Goal: Information Seeking & Learning: Check status

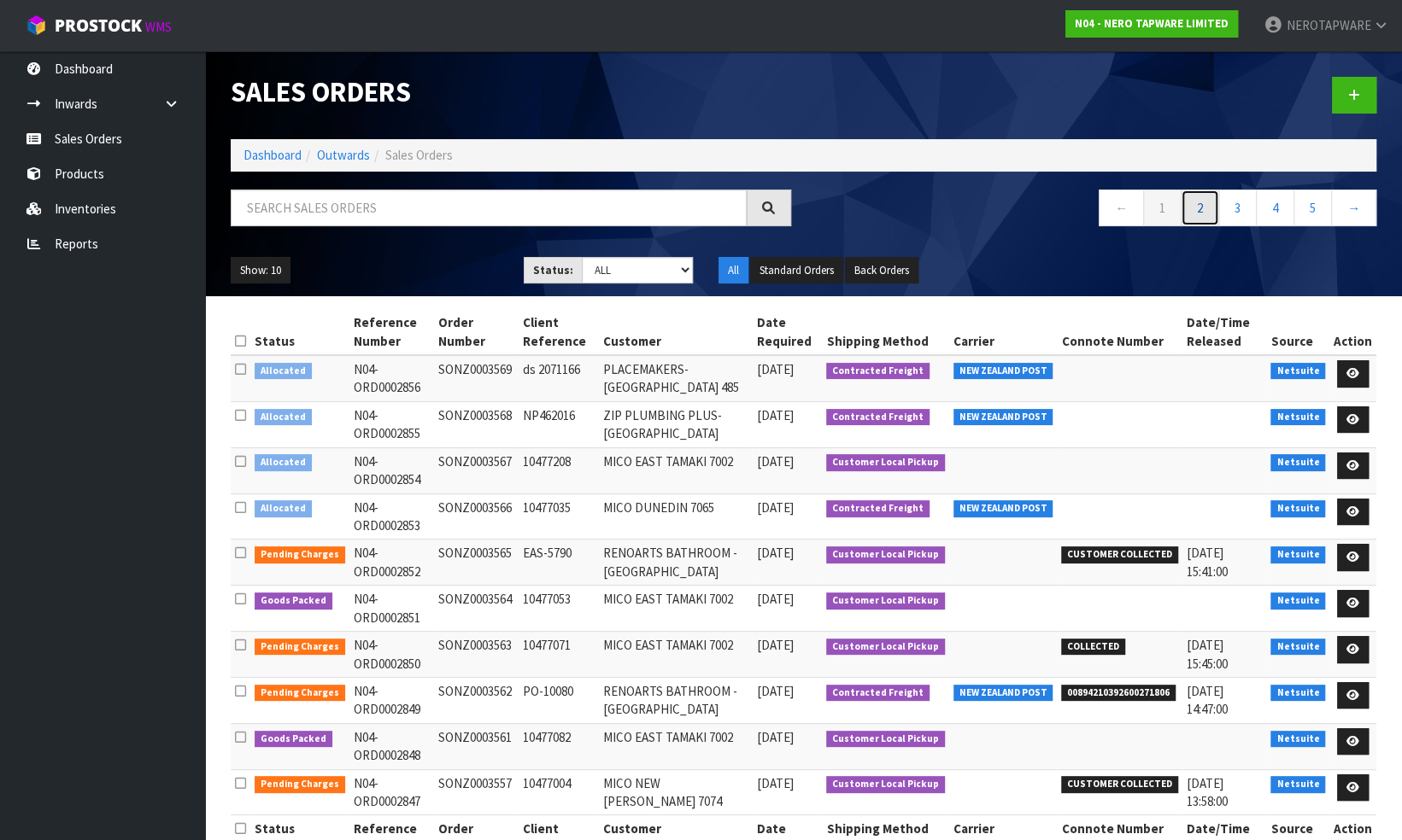
click at [1201, 211] on link "2" at bounding box center [1200, 208] width 39 height 37
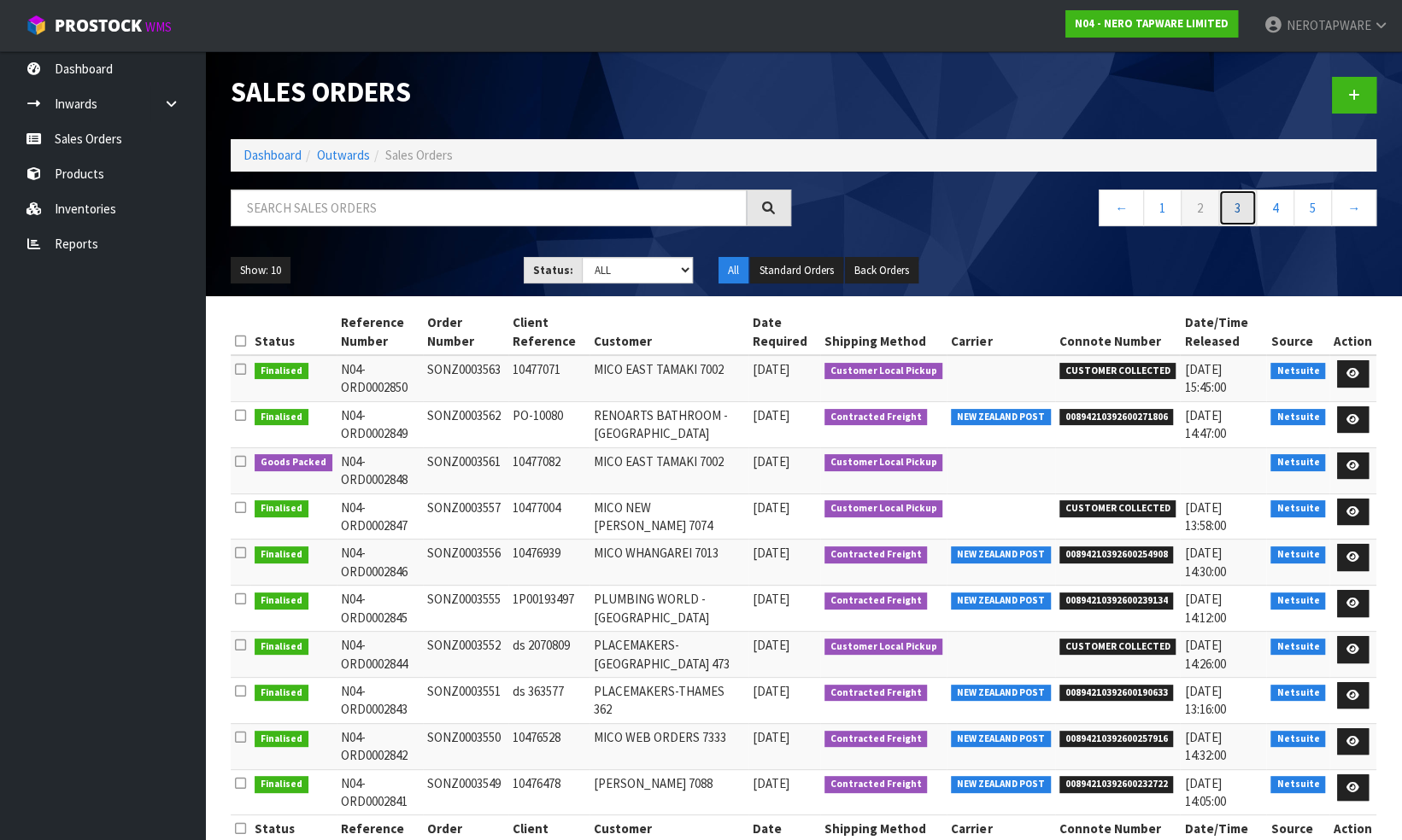
click at [1235, 211] on link "3" at bounding box center [1237, 208] width 39 height 37
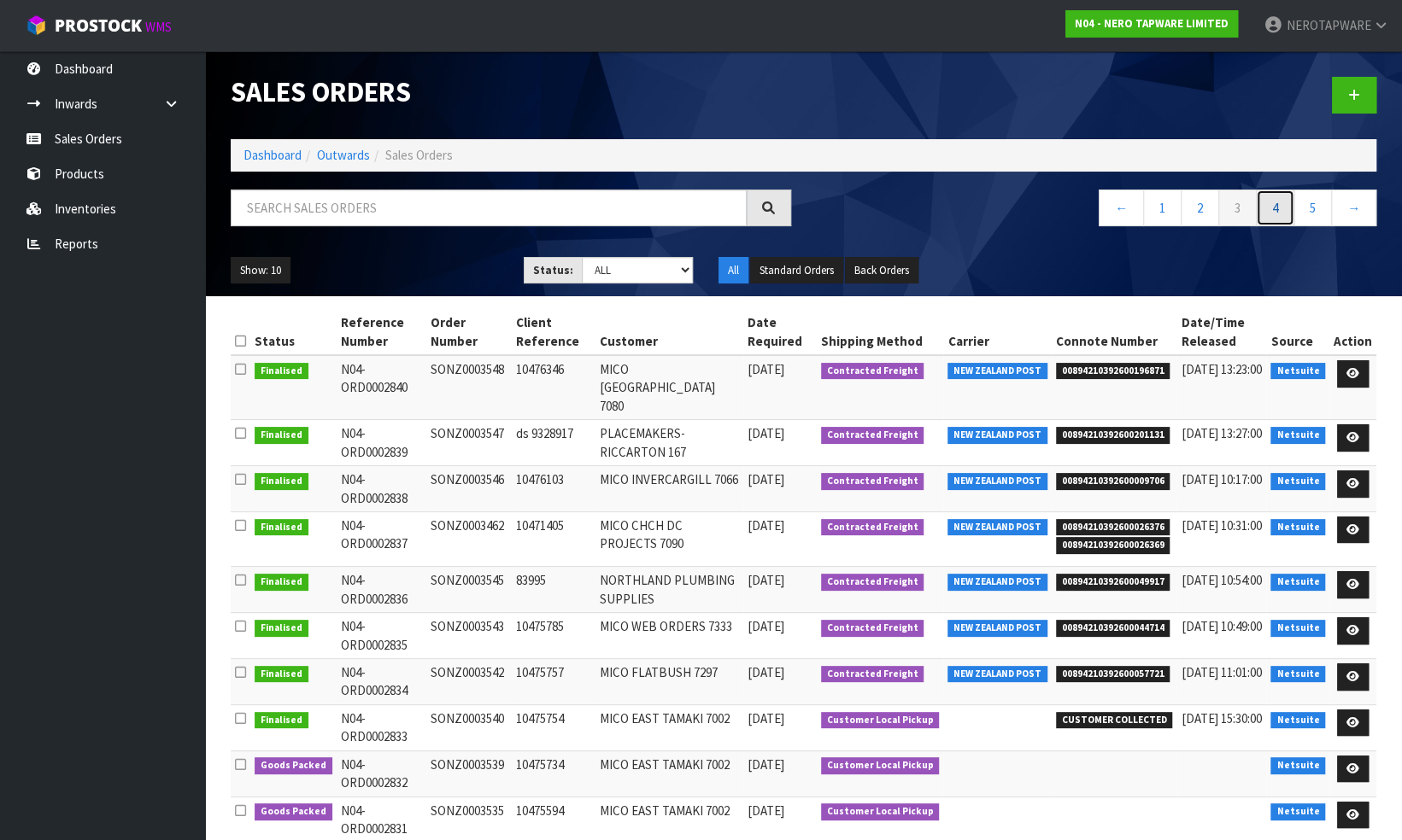
click at [1274, 207] on link "4" at bounding box center [1275, 208] width 39 height 37
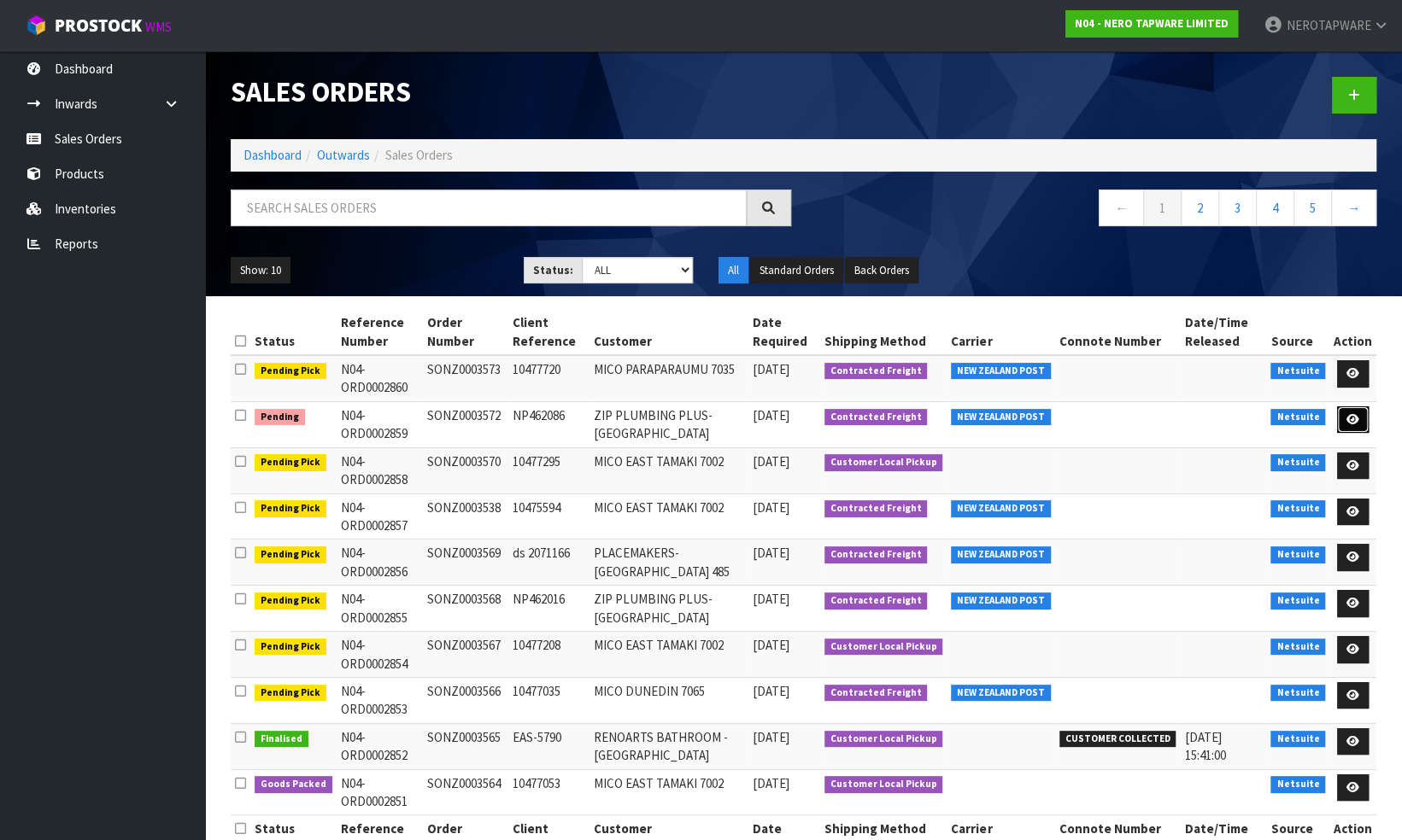
click at [1350, 416] on icon at bounding box center [1353, 419] width 13 height 11
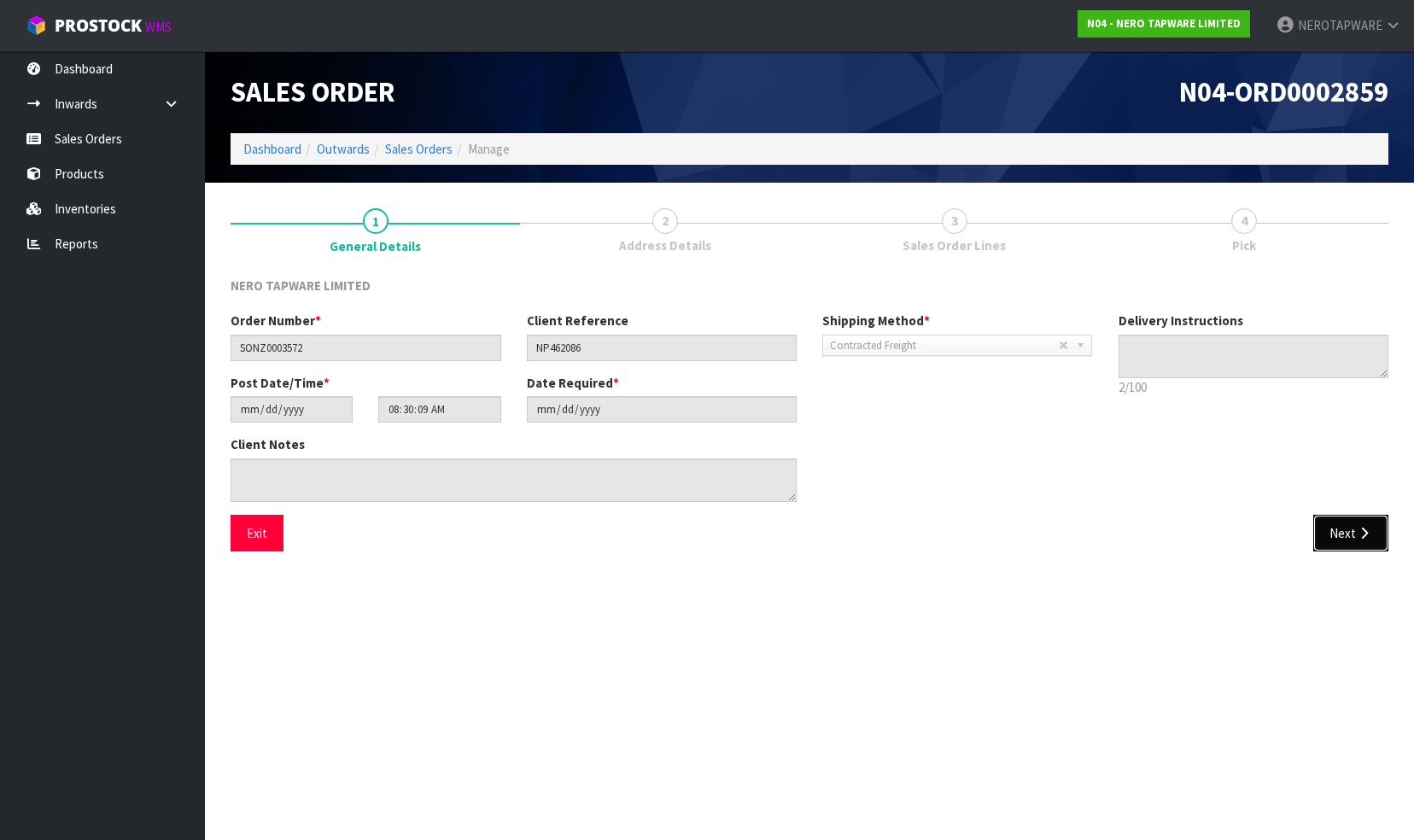
click at [1328, 544] on button "Next" at bounding box center [1350, 533] width 75 height 37
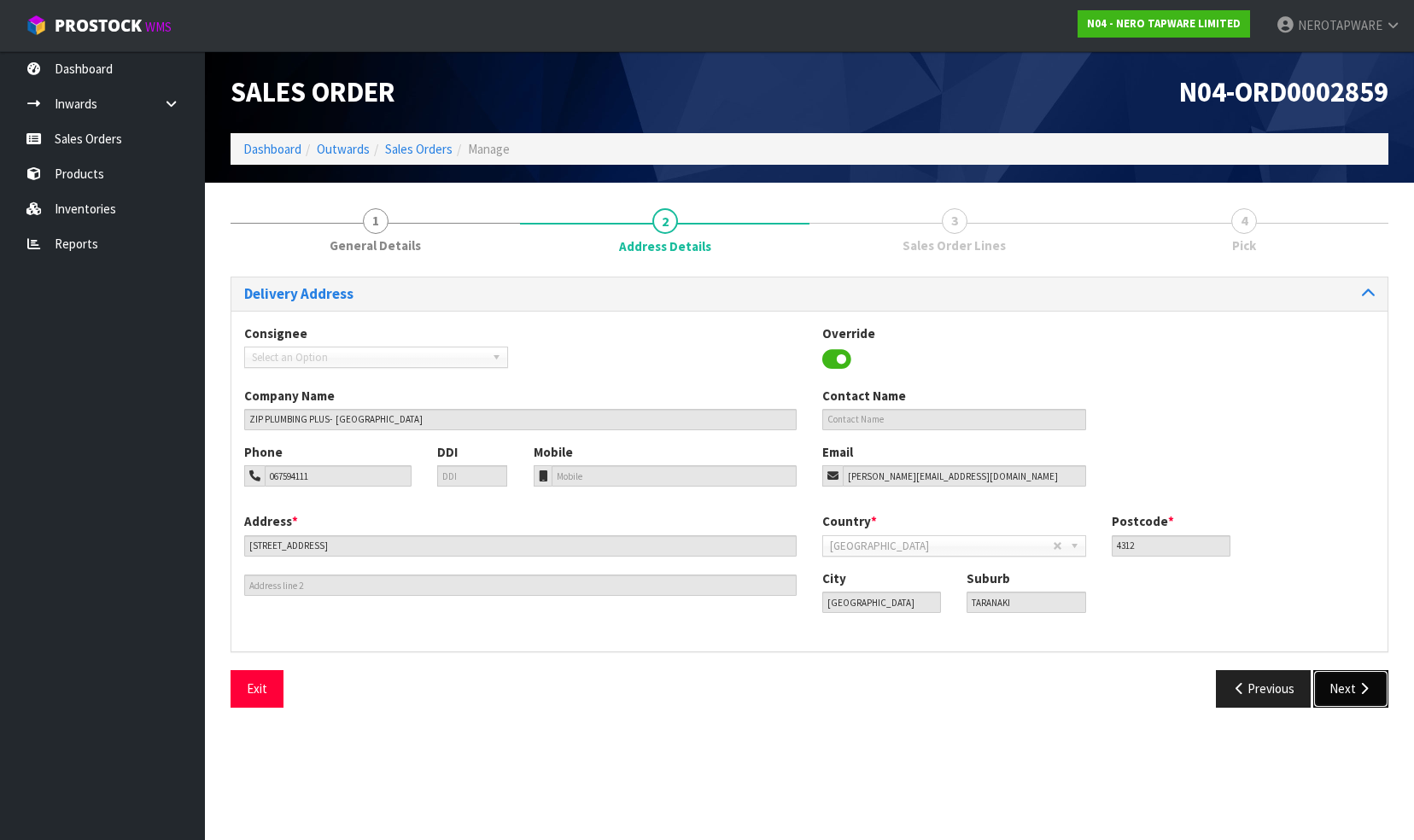
click at [1350, 698] on button "Next" at bounding box center [1350, 688] width 75 height 37
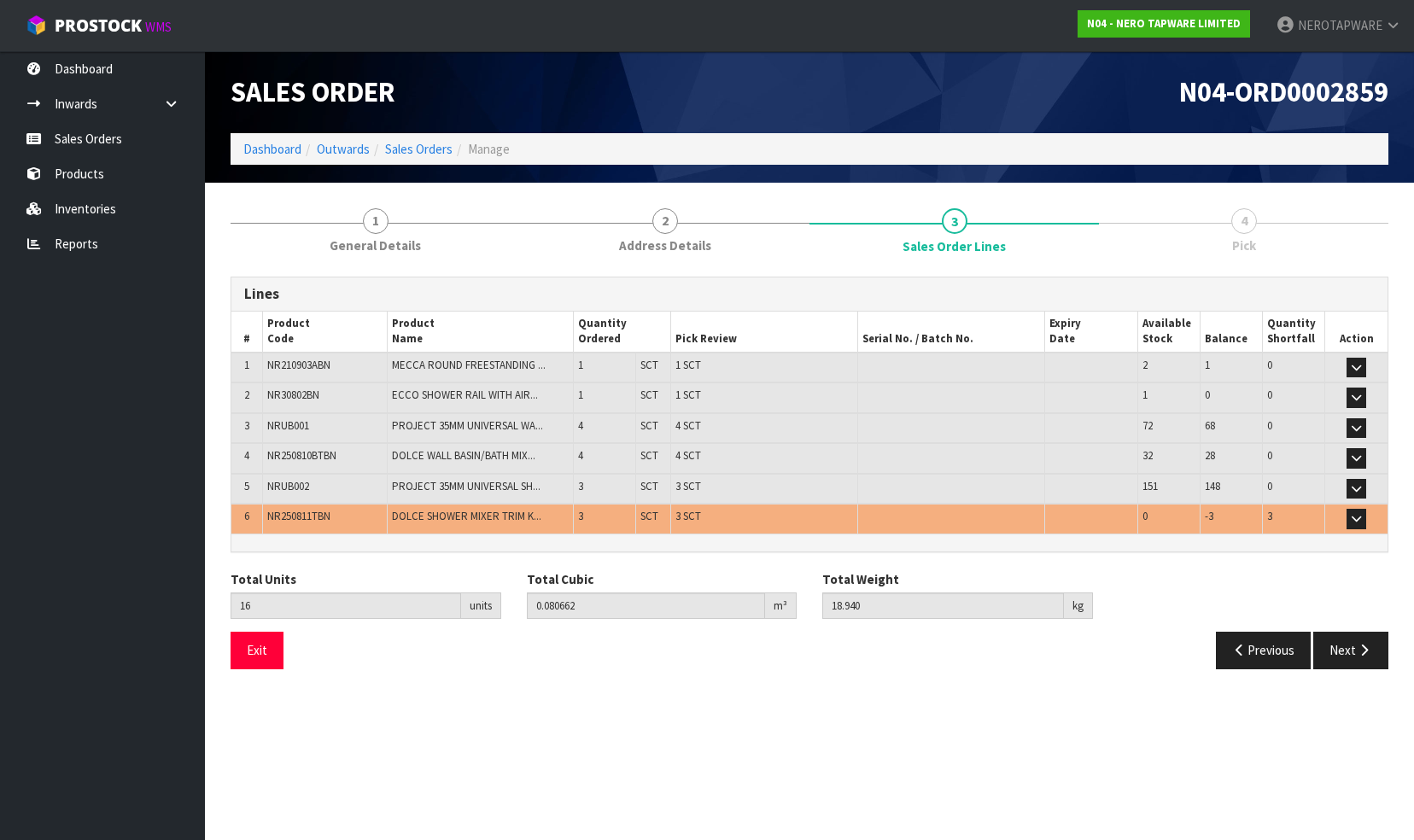
click at [313, 514] on span "NR250811TBN" at bounding box center [298, 516] width 64 height 14
copy span "NR250811TBN"
click at [307, 509] on span "NR250811TBN" at bounding box center [298, 516] width 64 height 14
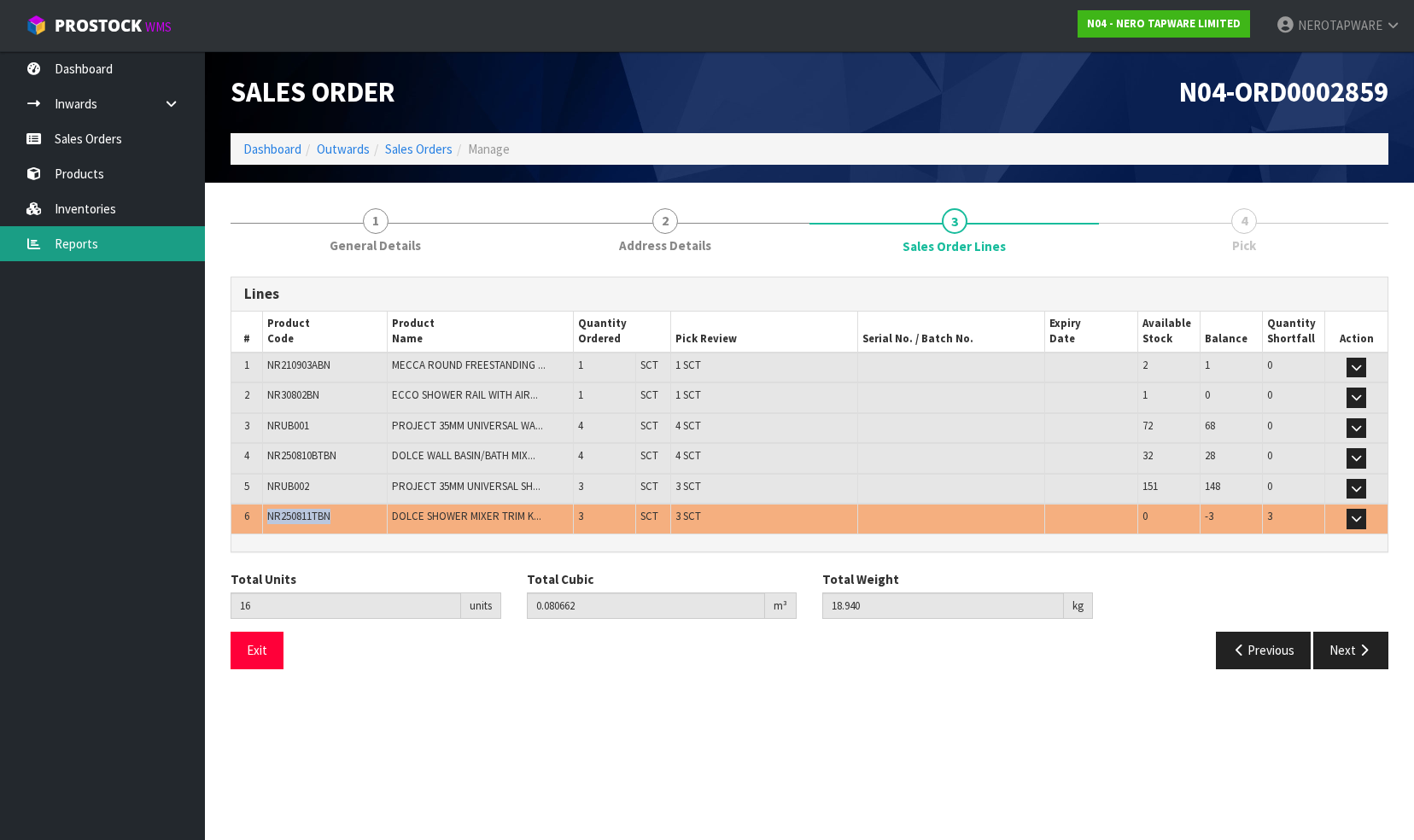
click at [97, 241] on link "Reports" at bounding box center [102, 244] width 205 height 35
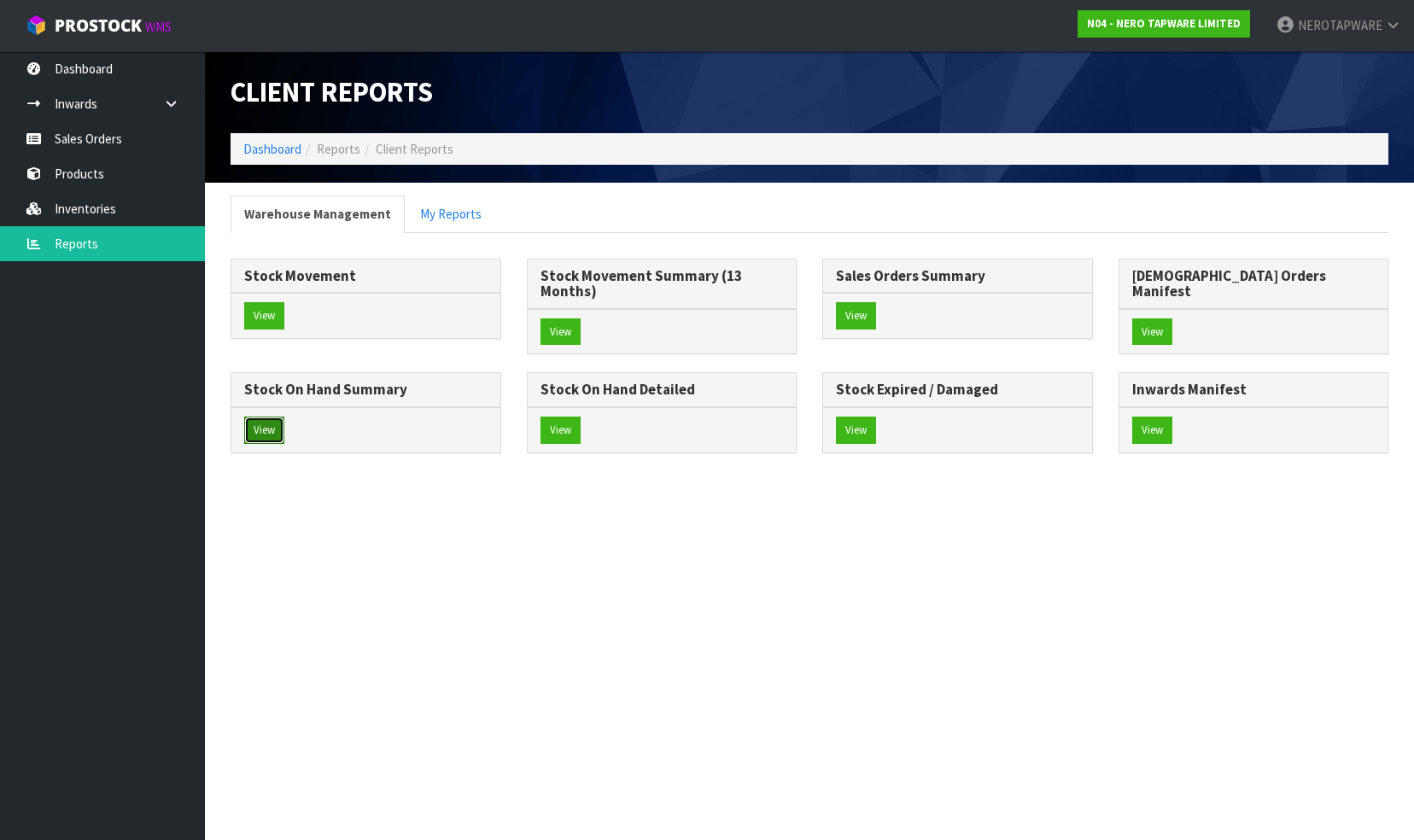
click at [285, 416] on button "View" at bounding box center [264, 430] width 40 height 28
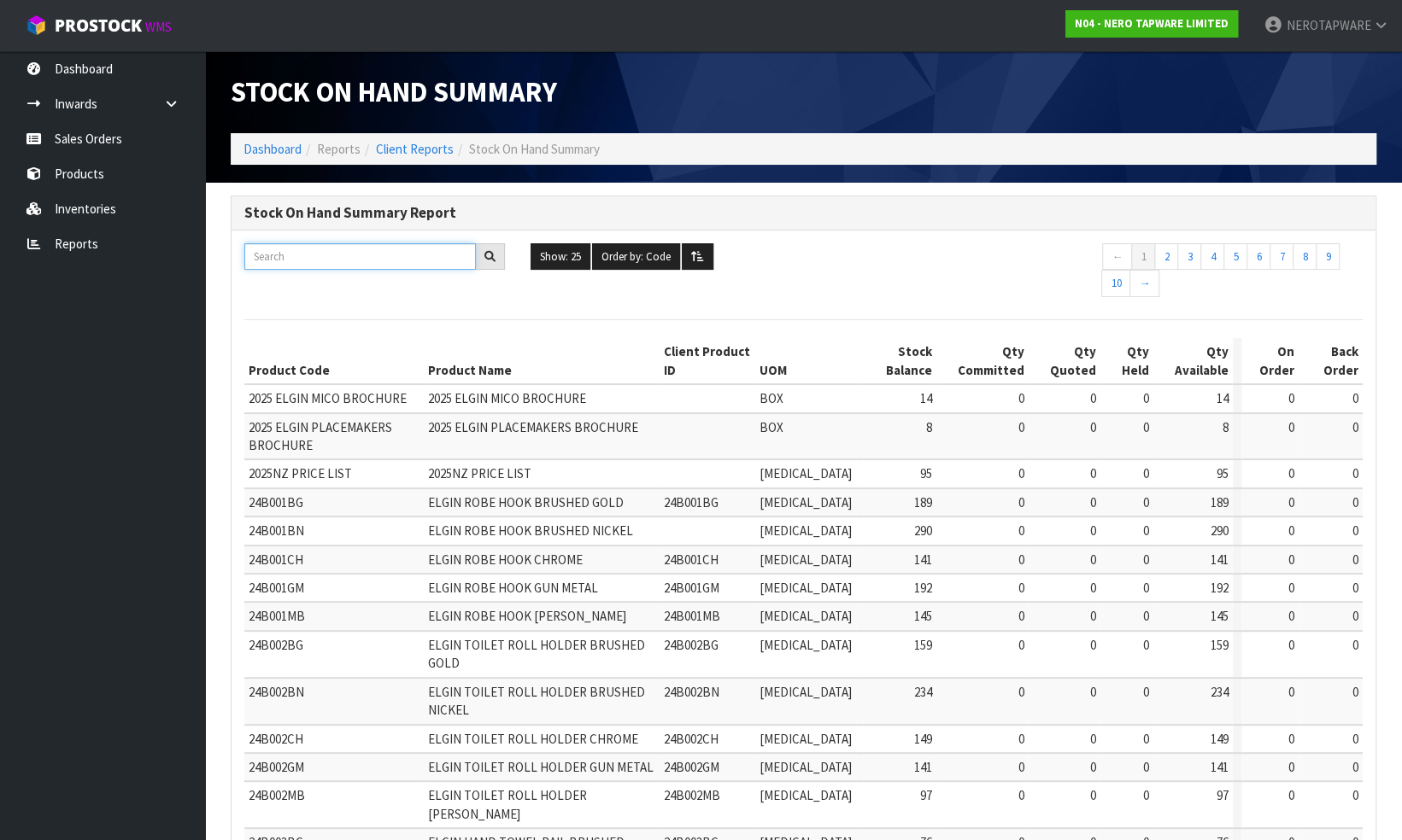
click at [318, 257] on input "text" at bounding box center [360, 257] width 231 height 27
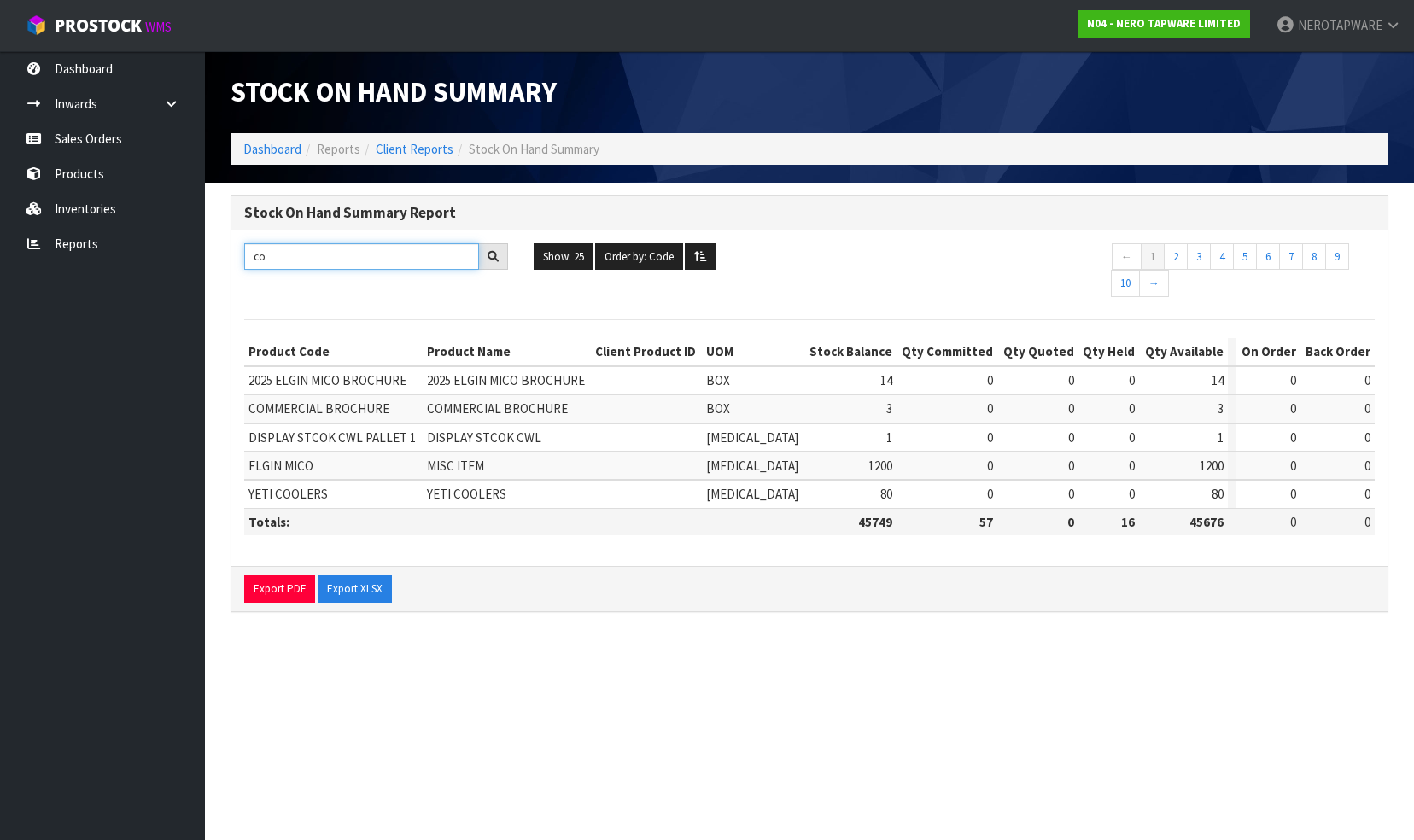
type input "c"
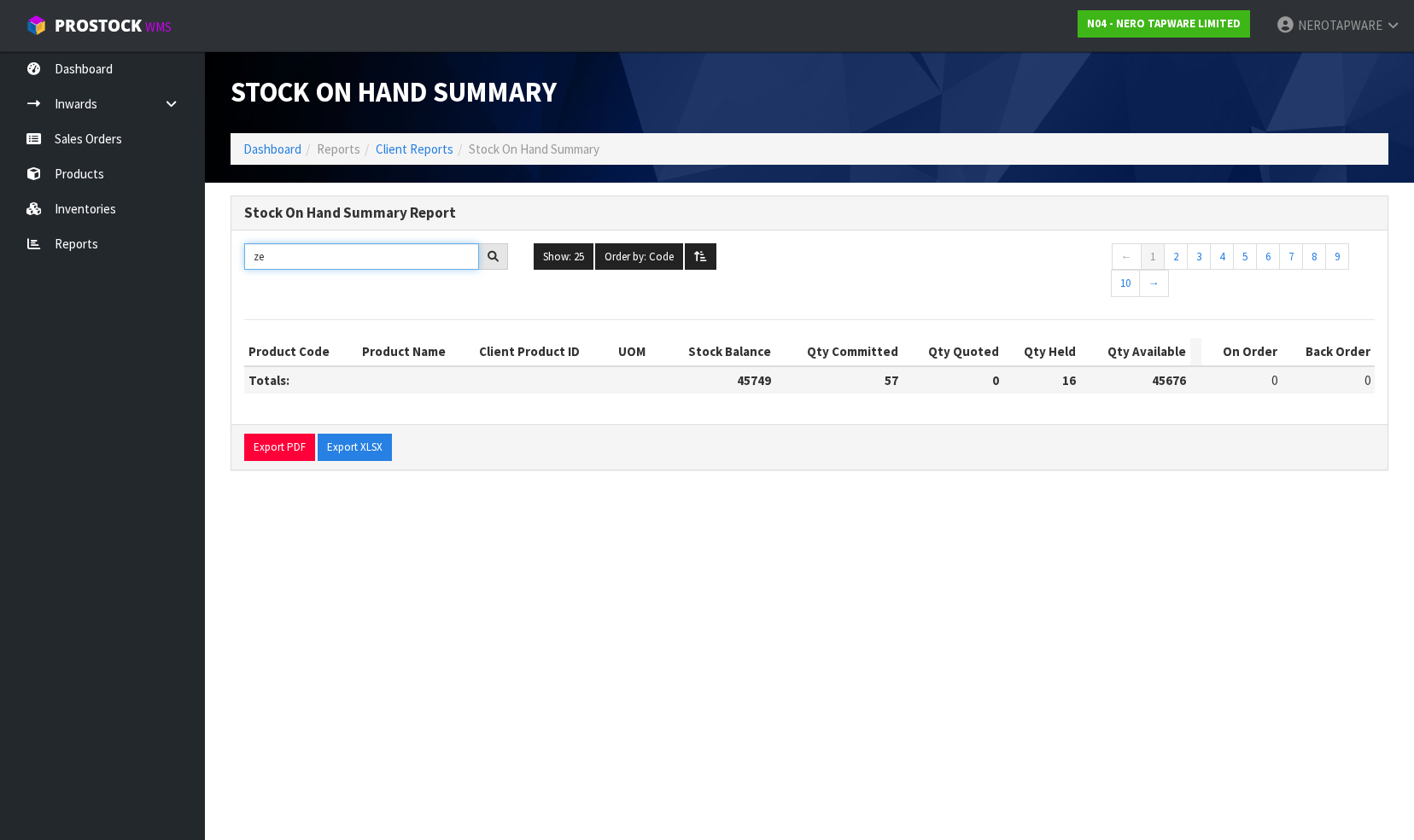
type input "z"
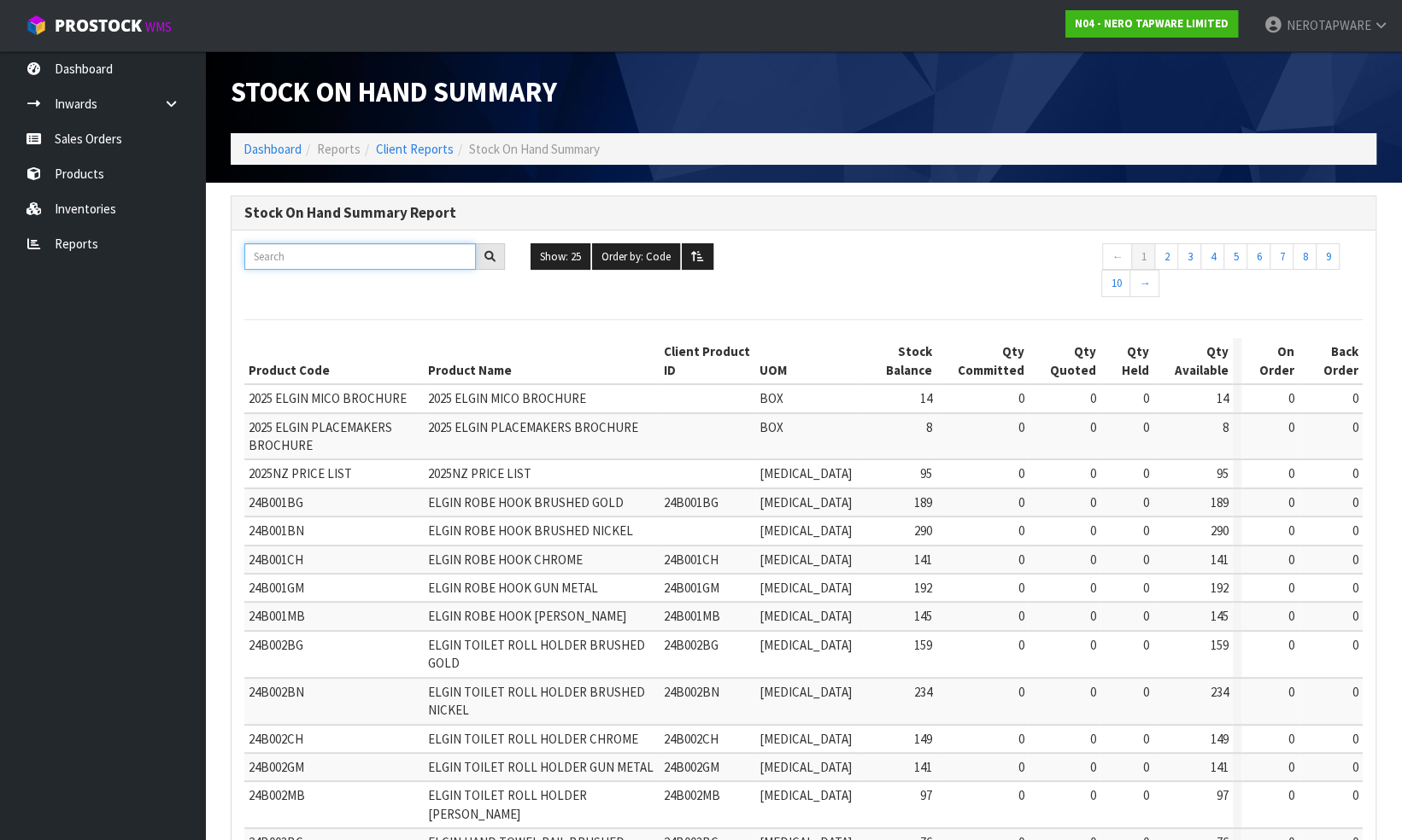
click at [318, 258] on input "text" at bounding box center [360, 257] width 231 height 27
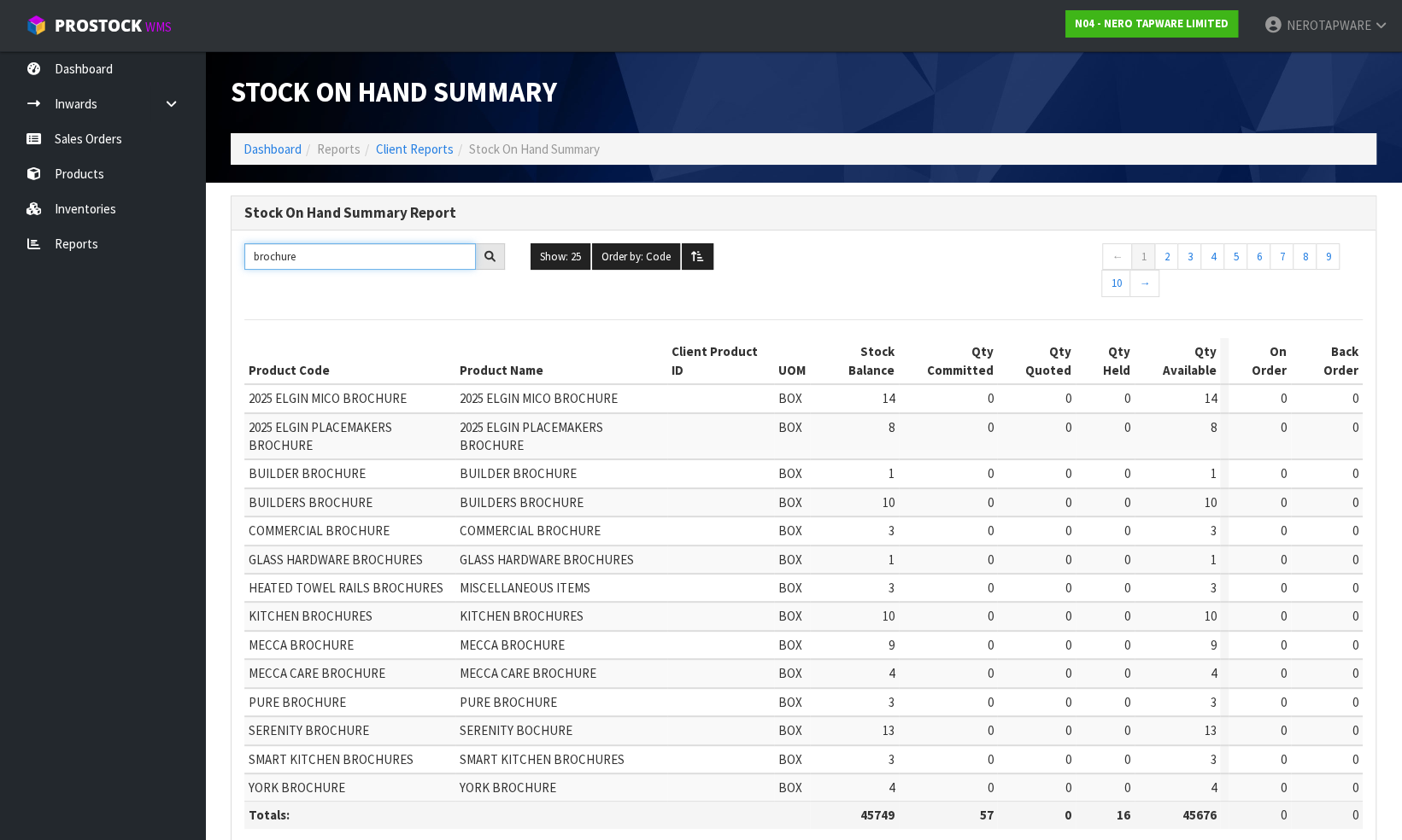
type input "brochure"
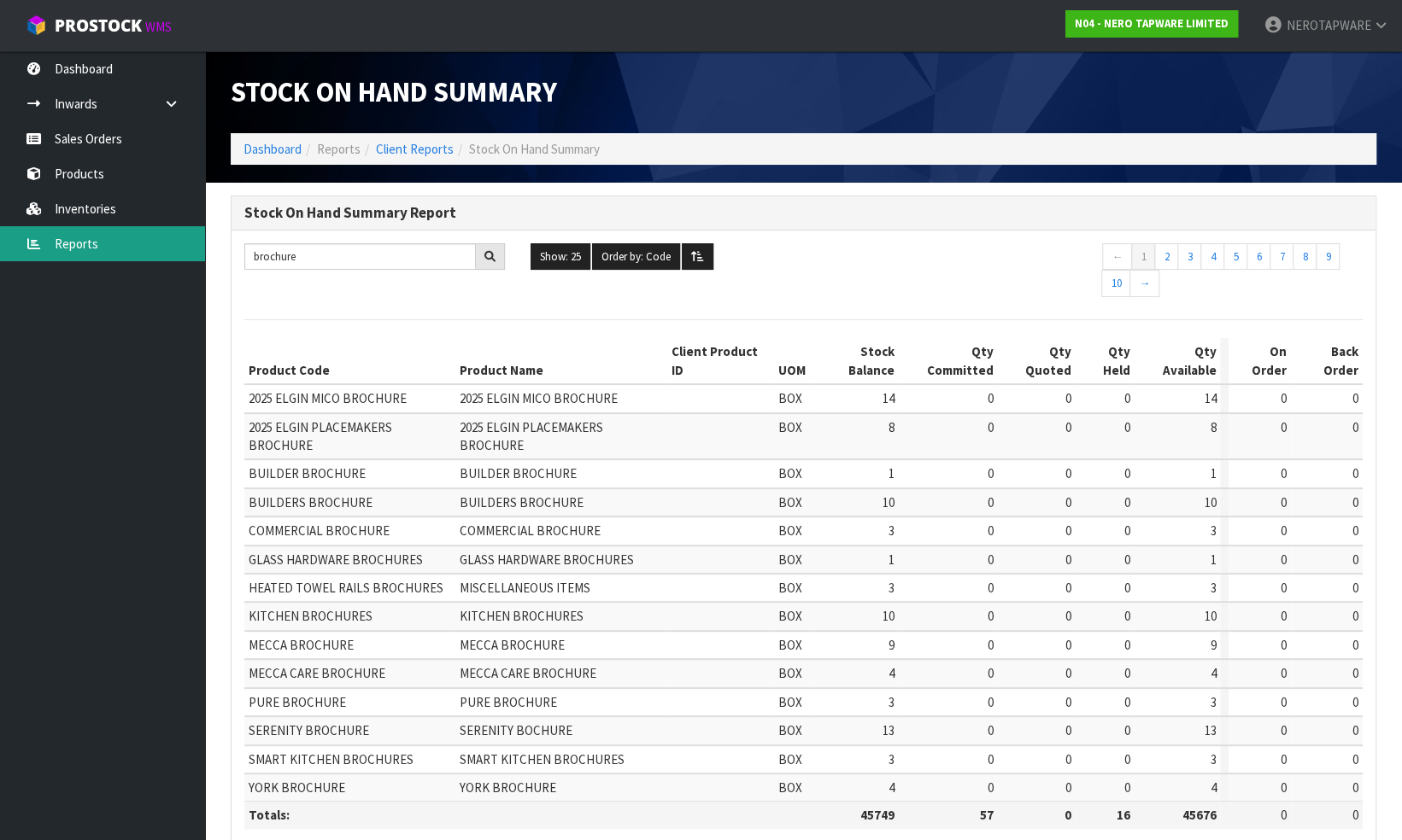
click at [97, 244] on link "Reports" at bounding box center [102, 244] width 205 height 35
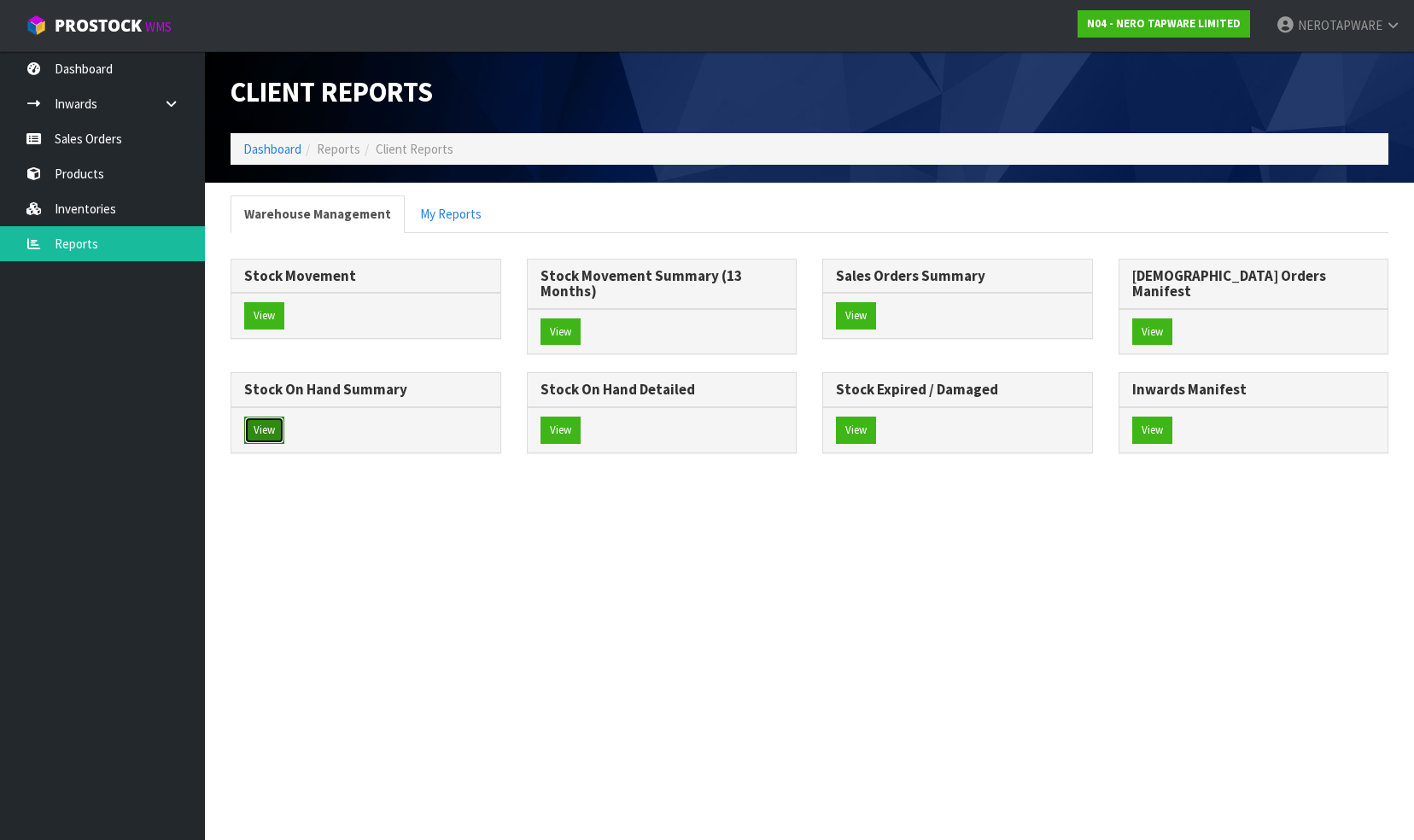
click at [285, 416] on button "View" at bounding box center [264, 430] width 40 height 28
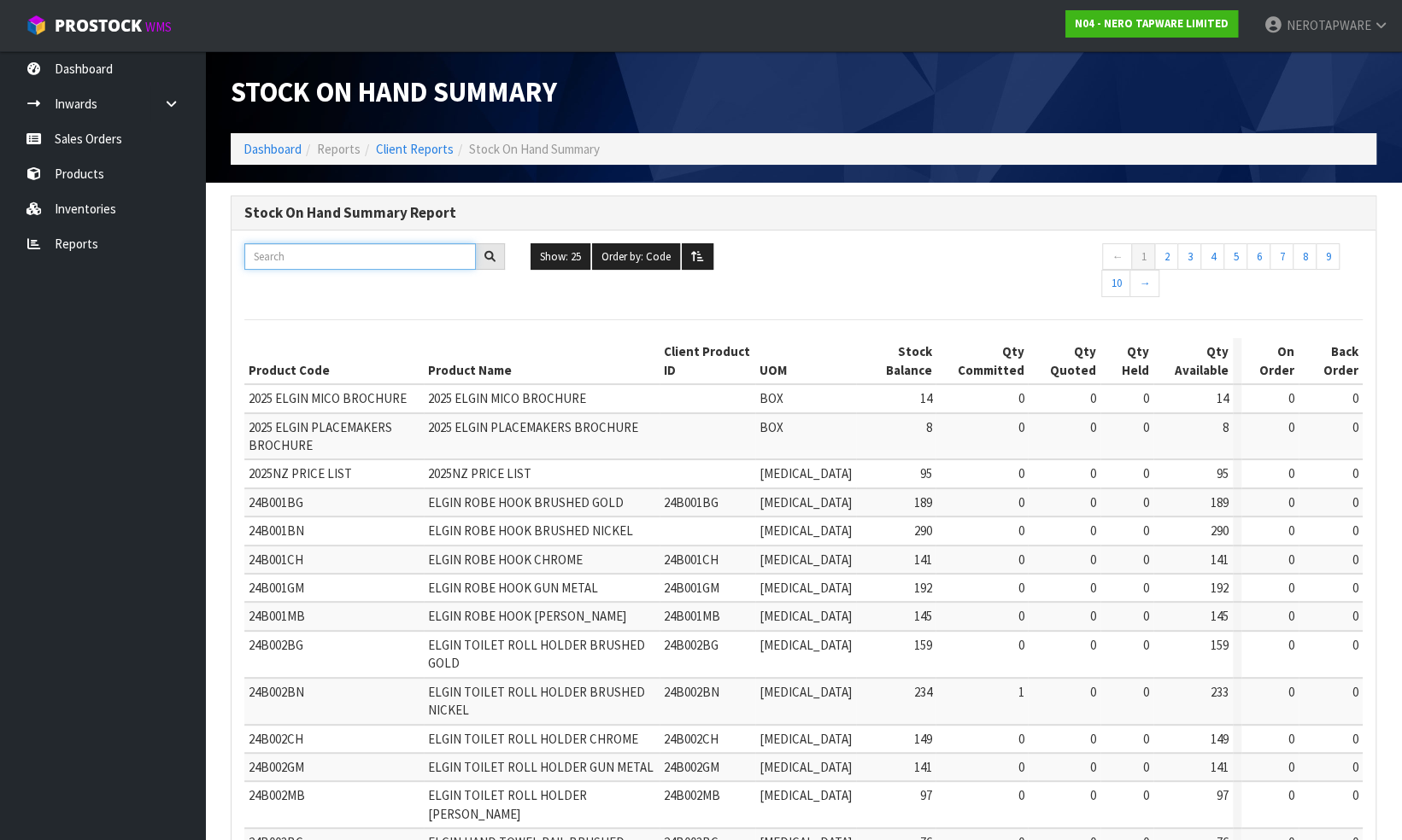
click at [379, 252] on input "text" at bounding box center [360, 257] width 231 height 27
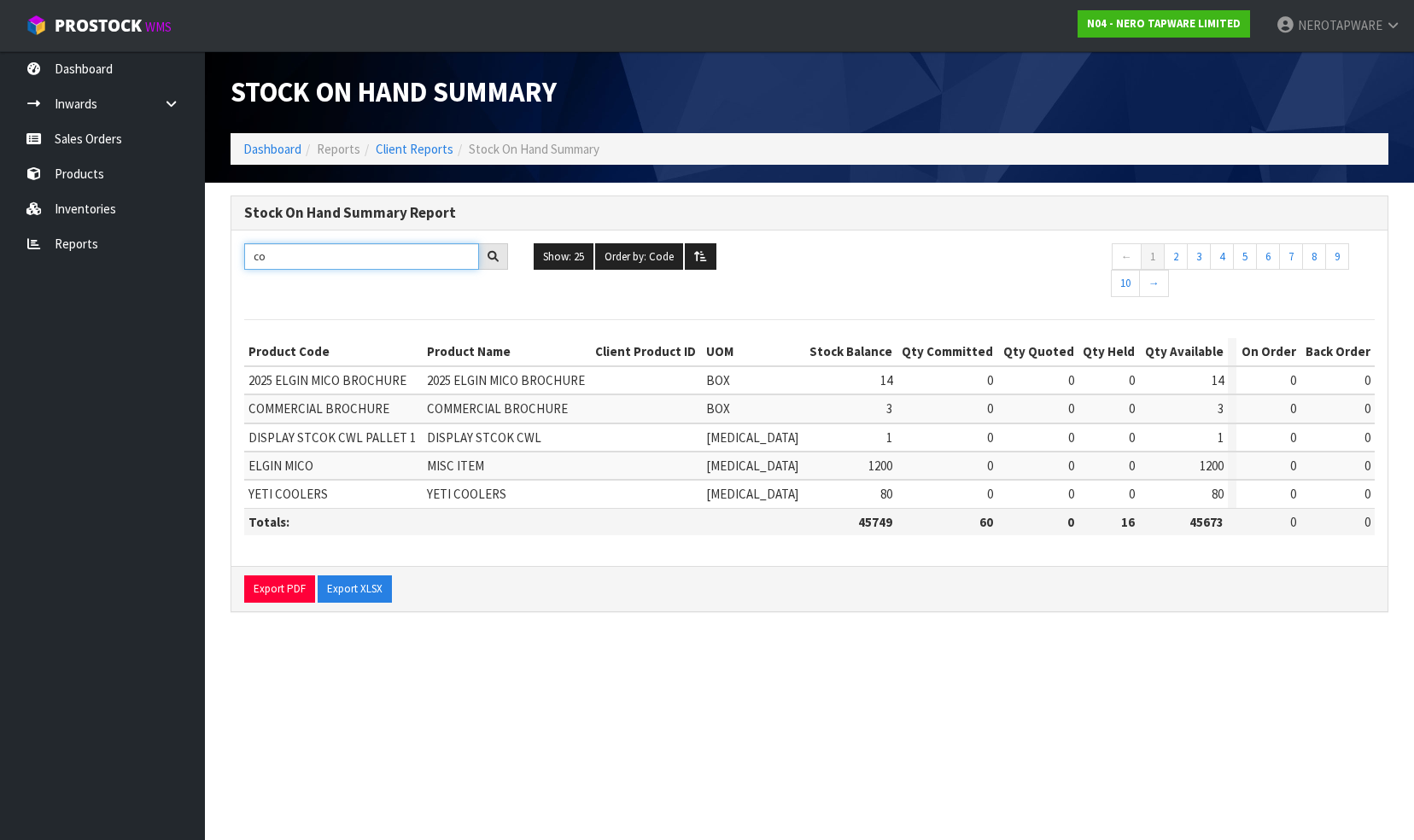
type input "c"
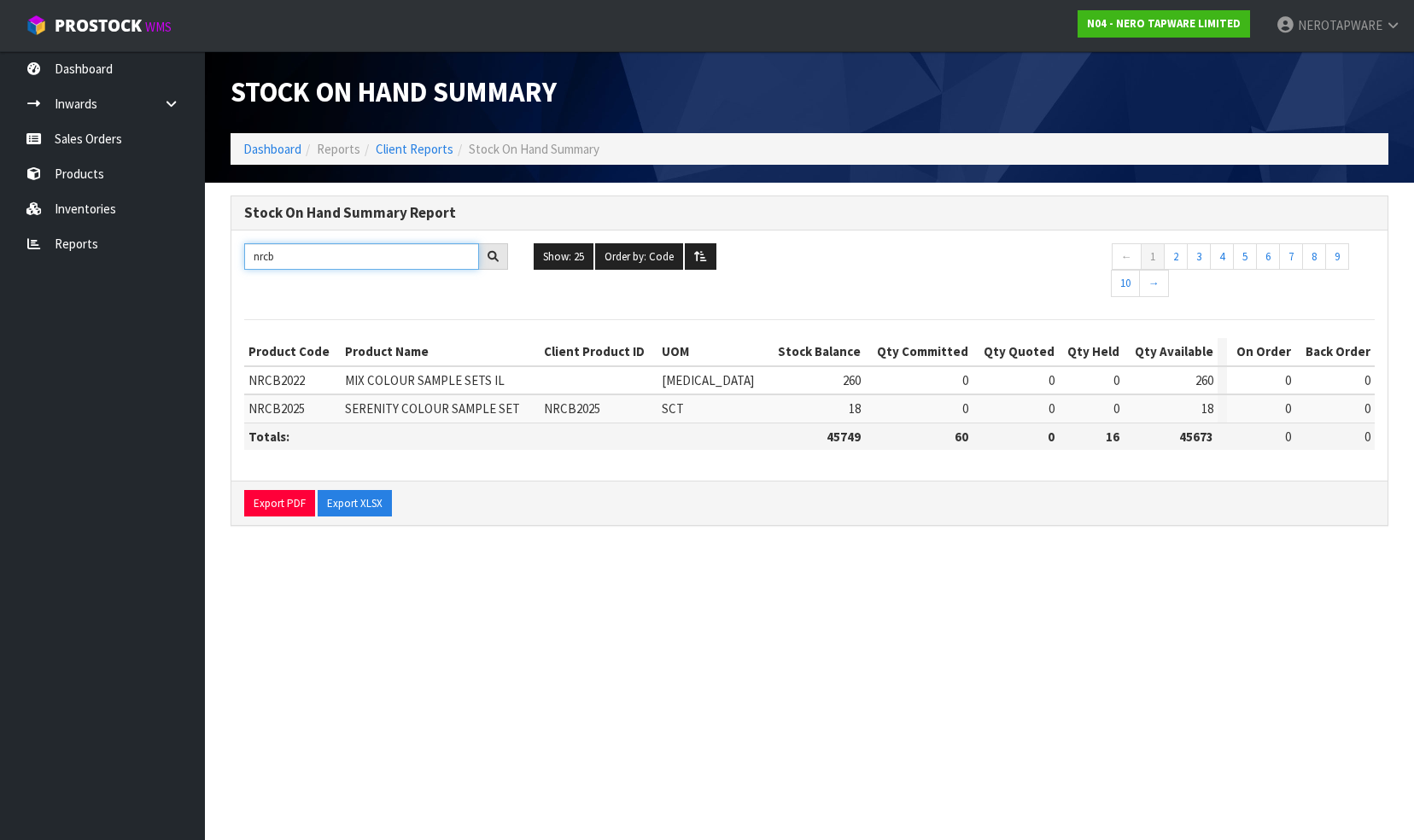
type input "nrcb"
click at [109, 138] on link "Sales Orders" at bounding box center [102, 138] width 205 height 35
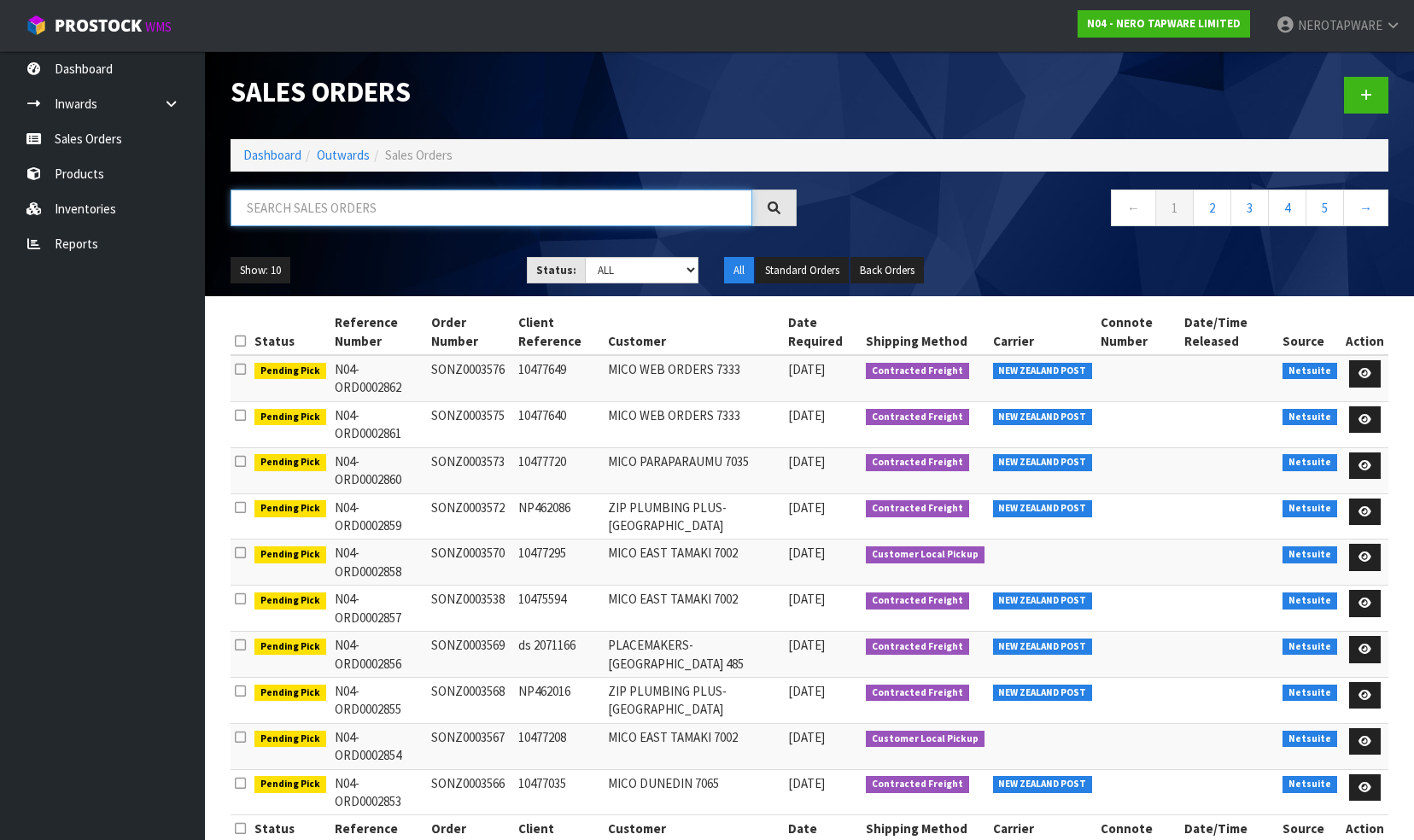
click at [311, 208] on input "text" at bounding box center [491, 208] width 522 height 37
paste input "SONZ0002916"
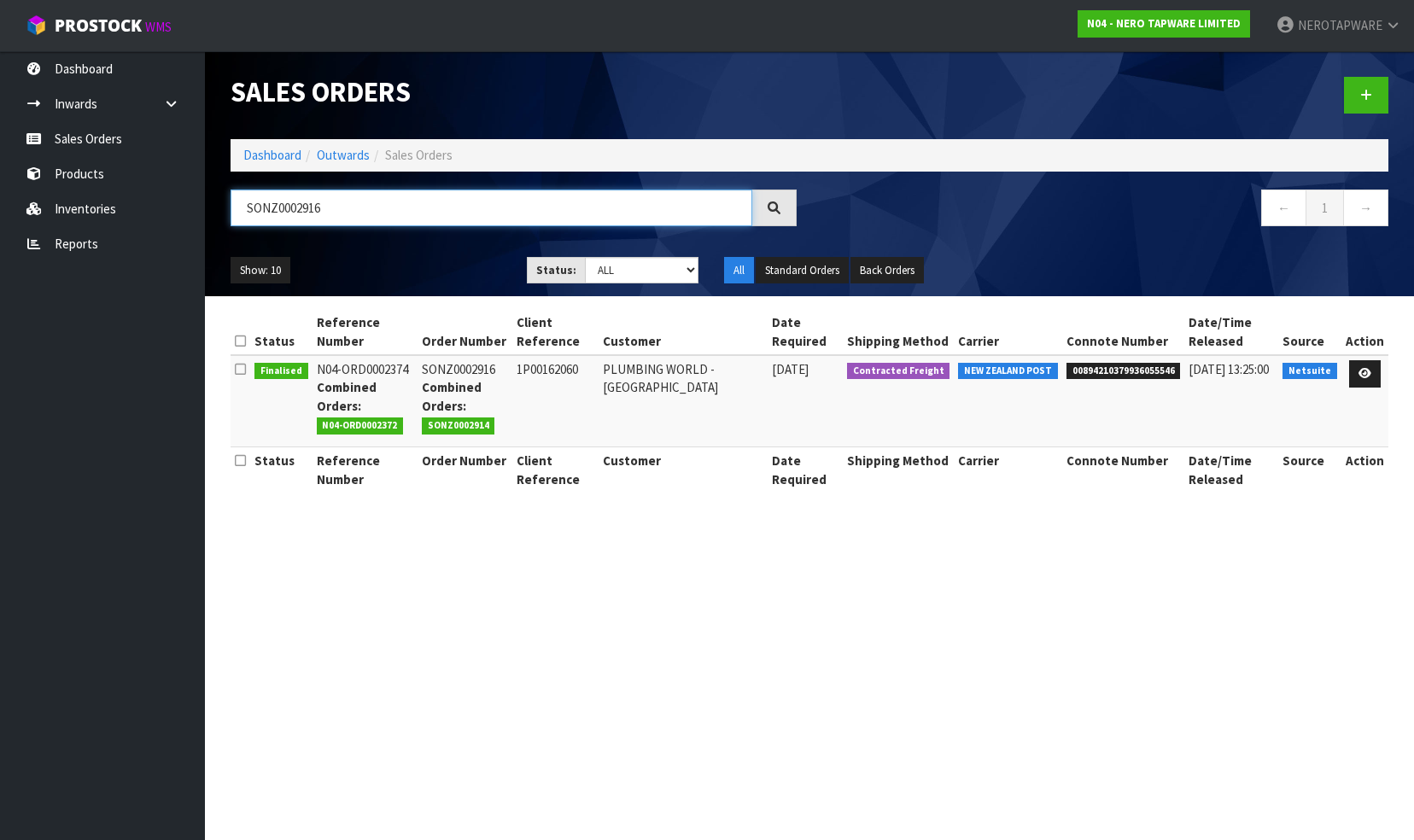
type input "SONZ0002916"
click at [1113, 368] on span "00894210379936055546" at bounding box center [1124, 371] width 115 height 17
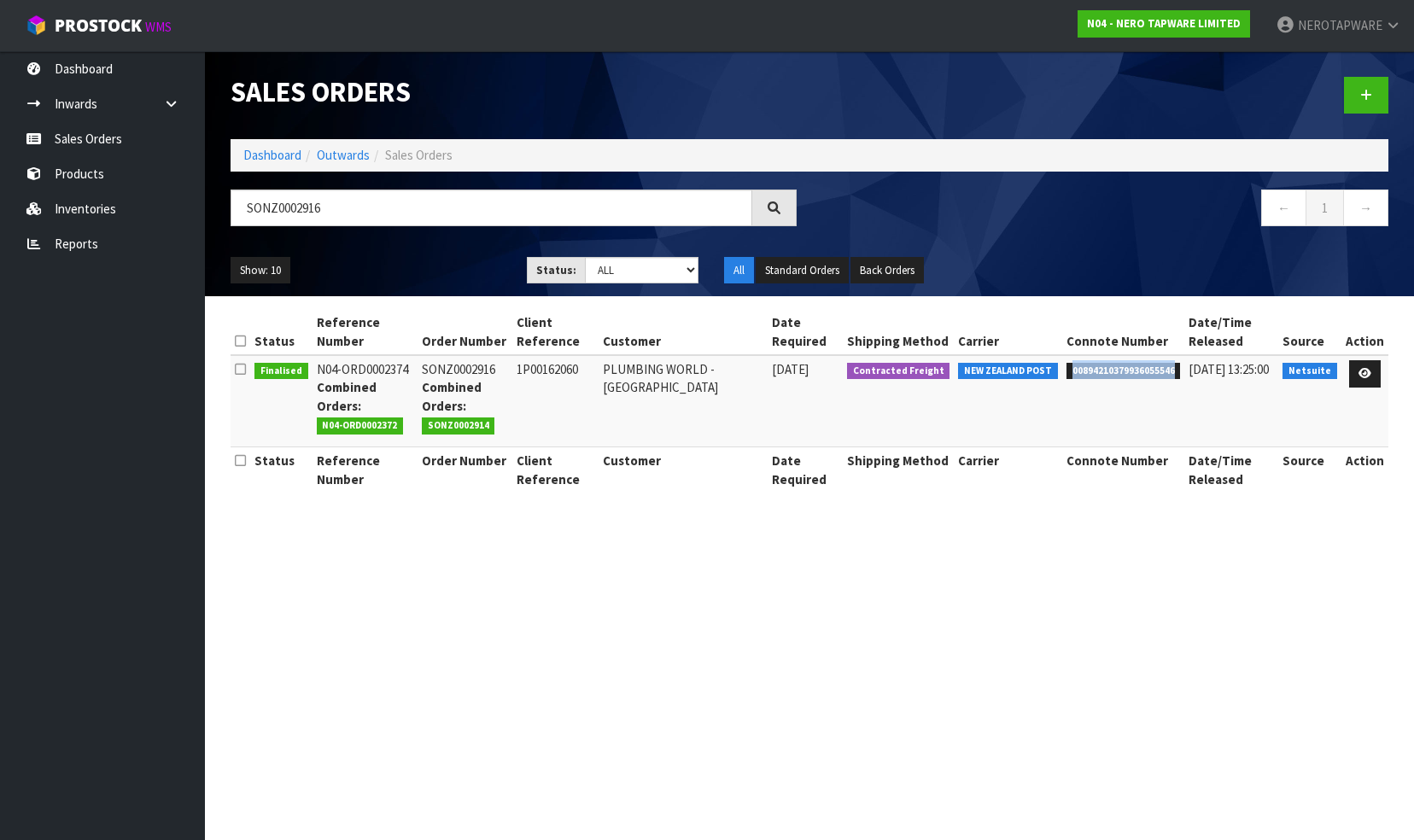
click at [1113, 368] on span "00894210379936055546" at bounding box center [1124, 371] width 115 height 17
copy span "00894210379936055546"
